Goal: Information Seeking & Learning: Learn about a topic

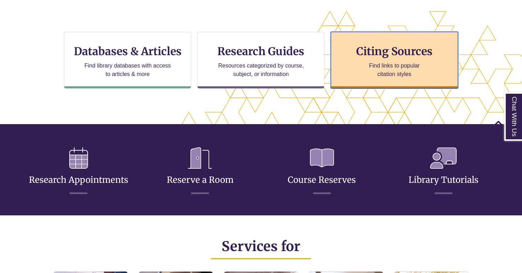
click at [399, 57] on h3 "Citing Sources" at bounding box center [394, 51] width 86 height 13
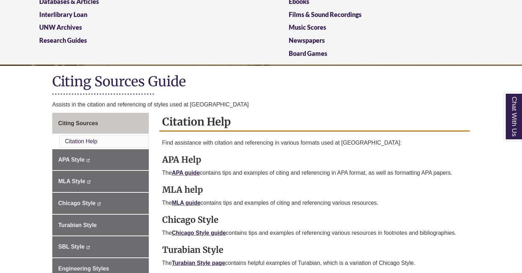
scroll to position [102, 0]
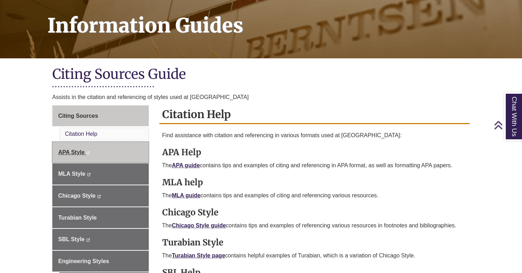
click at [122, 154] on link "APA Style This link opens in a new window This link opens in a new window" at bounding box center [100, 152] width 96 height 21
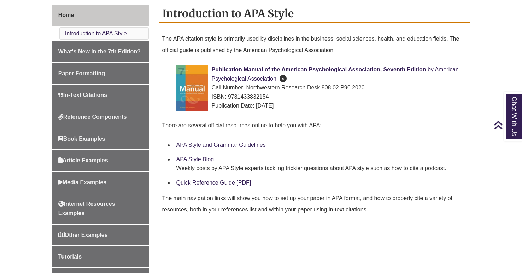
scroll to position [196, 0]
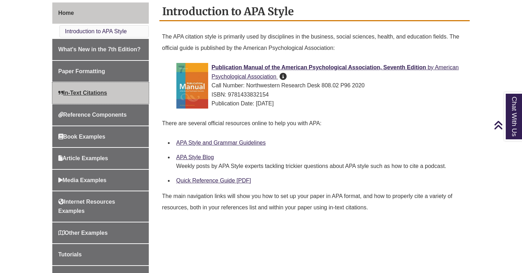
click at [112, 90] on link "In-Text Citations" at bounding box center [100, 92] width 96 height 21
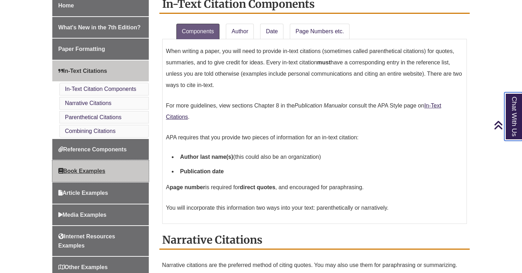
scroll to position [202, 0]
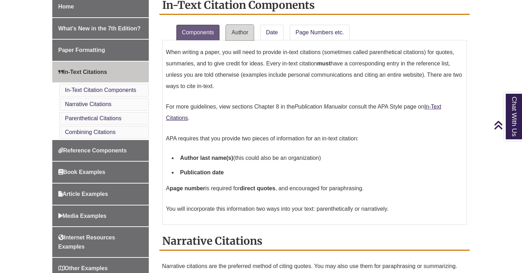
click at [238, 29] on link "Author" at bounding box center [240, 33] width 28 height 16
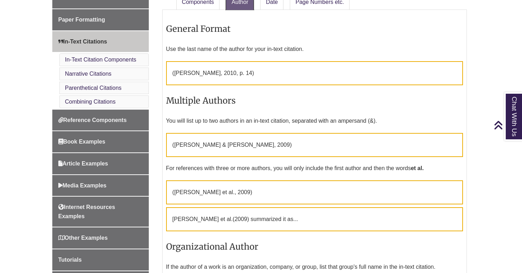
scroll to position [212, 0]
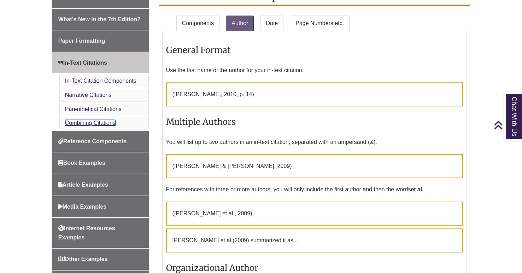
click at [110, 121] on link "Combining Citations" at bounding box center [90, 123] width 51 height 6
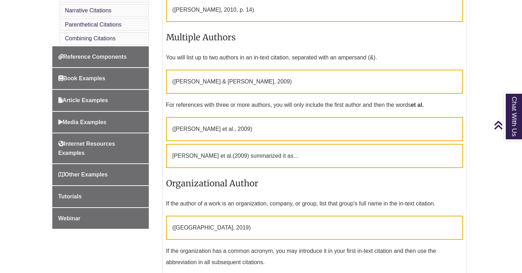
scroll to position [297, 0]
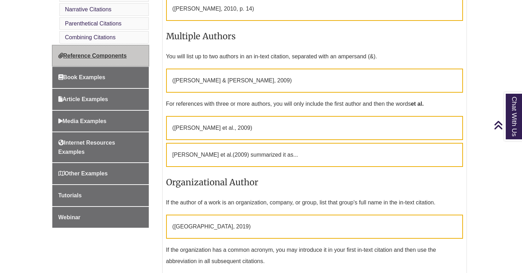
click at [124, 58] on span "Reference Components" at bounding box center [92, 56] width 69 height 6
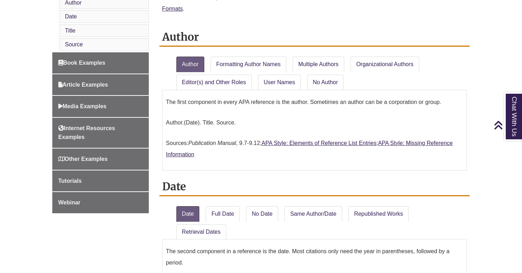
scroll to position [341, 0]
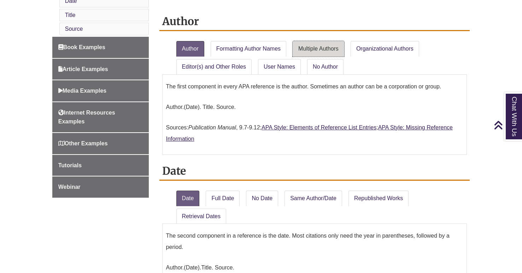
click at [322, 47] on link "Multiple Authors" at bounding box center [319, 49] width 52 height 16
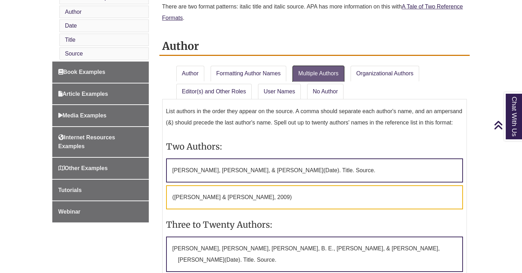
scroll to position [296, 0]
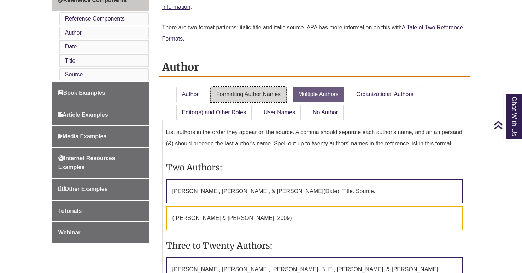
click at [267, 99] on link "Formatting Author Names" at bounding box center [249, 95] width 76 height 16
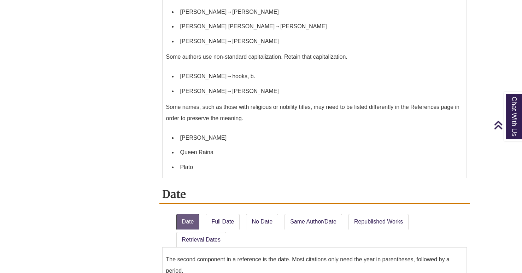
scroll to position [274, 0]
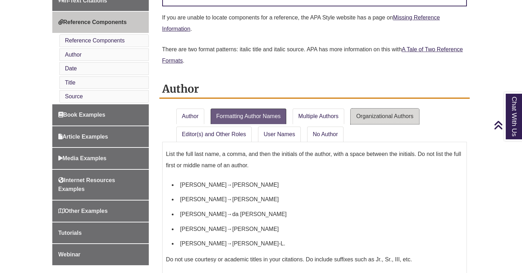
click at [389, 117] on link "Organizational Authors" at bounding box center [384, 116] width 69 height 16
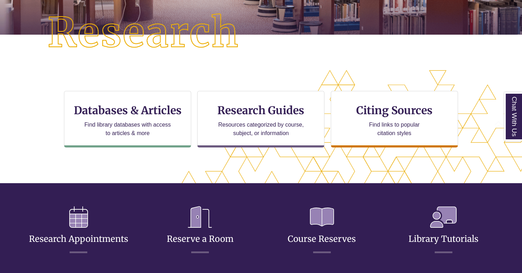
scroll to position [231, 462]
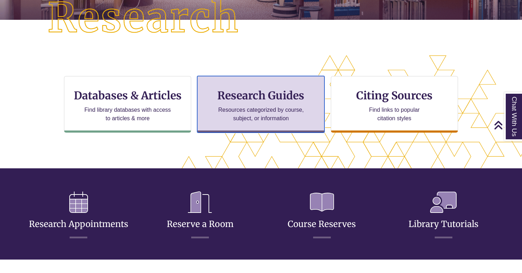
click at [254, 103] on div "Research Guides Resources categorized by course, subject, or information" at bounding box center [260, 104] width 127 height 57
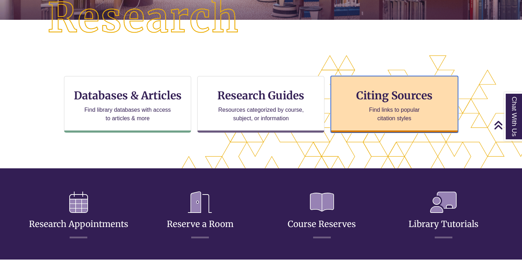
click at [366, 87] on div "Citing Sources Find links to popular citation styles" at bounding box center [394, 104] width 127 height 57
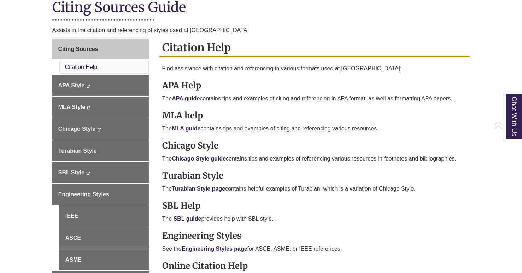
scroll to position [184, 0]
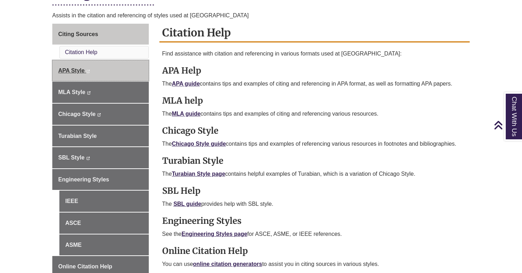
click at [110, 76] on link "APA Style This link opens in a new window This link opens in a new window" at bounding box center [100, 70] width 96 height 21
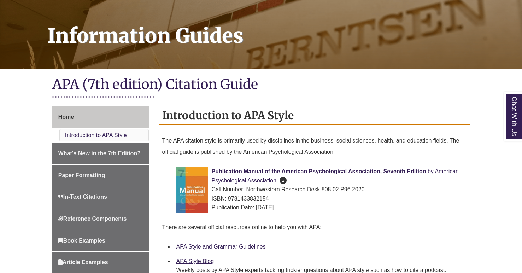
scroll to position [207, 0]
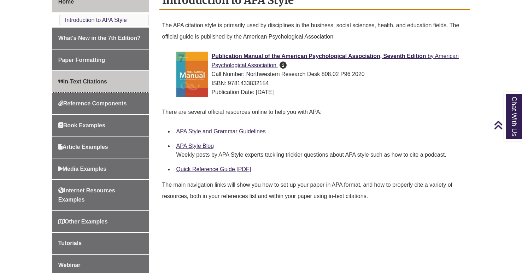
click at [124, 82] on link "In-Text Citations" at bounding box center [100, 81] width 96 height 21
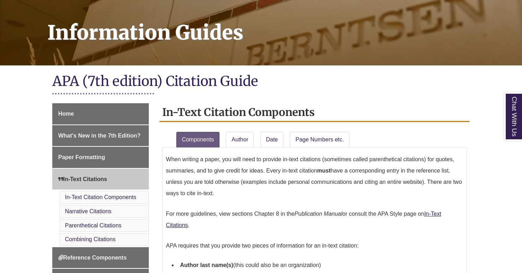
scroll to position [209, 0]
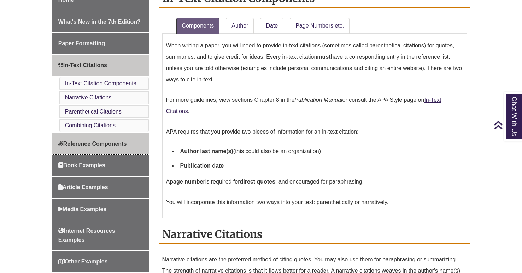
click at [88, 145] on span "Reference Components" at bounding box center [92, 144] width 69 height 6
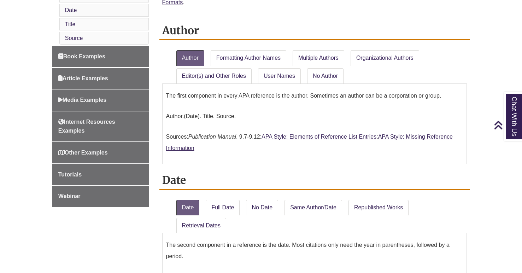
scroll to position [334, 0]
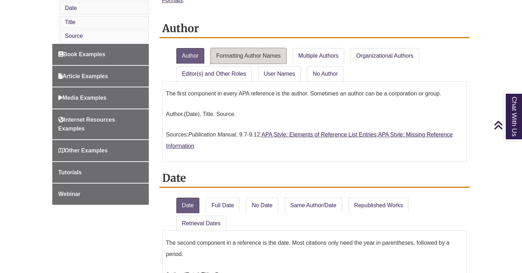
click at [245, 50] on link "Formatting Author Names" at bounding box center [249, 56] width 76 height 16
